Goal: Transaction & Acquisition: Purchase product/service

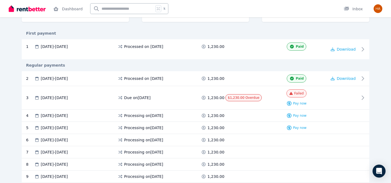
scroll to position [103, 0]
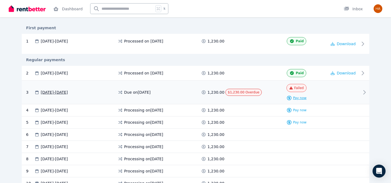
click at [300, 97] on span "Pay now" at bounding box center [300, 98] width 14 height 4
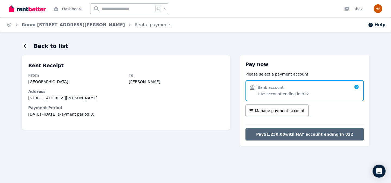
click at [306, 132] on span "Pay $1,230.00 with HAY account ending in 822" at bounding box center [304, 134] width 97 height 5
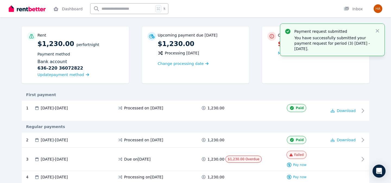
scroll to position [96, 0]
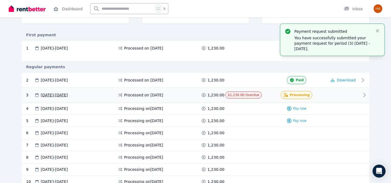
click at [349, 92] on div at bounding box center [343, 95] width 33 height 8
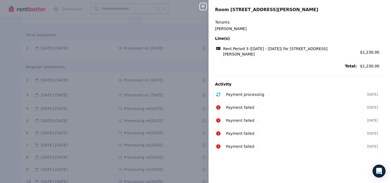
click at [150, 58] on div "Close panel Room [STREET_ADDRESS][PERSON_NAME] Tenants Hamish Deo Line(s) Rent …" at bounding box center [195, 91] width 391 height 183
